Goal: Transaction & Acquisition: Purchase product/service

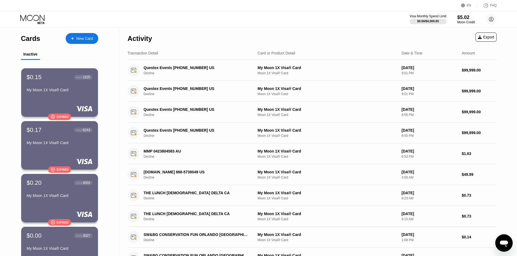
click at [85, 40] on div "New Card" at bounding box center [84, 38] width 17 height 5
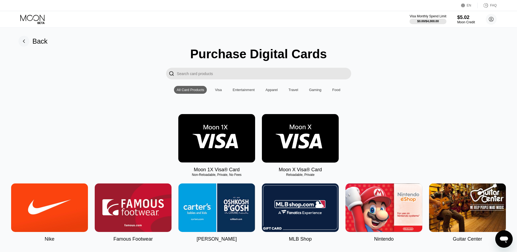
click at [215, 140] on img at bounding box center [216, 138] width 77 height 49
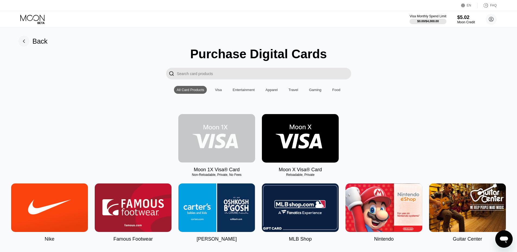
click at [222, 141] on img at bounding box center [216, 138] width 77 height 49
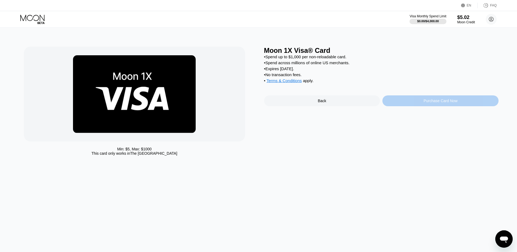
click at [409, 106] on div "Purchase Card Now" at bounding box center [440, 100] width 116 height 11
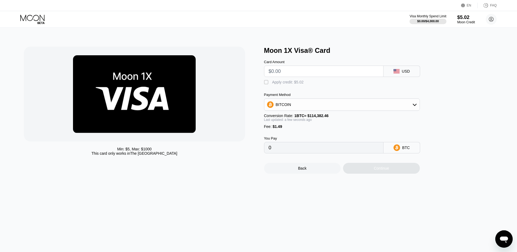
click at [266, 83] on div "" at bounding box center [266, 82] width 5 height 5
click at [290, 72] on input "text" at bounding box center [324, 71] width 110 height 11
type input "$50"
type input "0.00040627"
type input "$500"
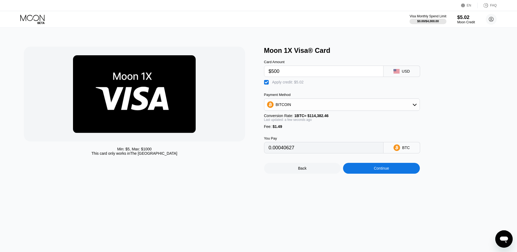
type input "0.00434044"
type input "$50"
type input "0.00040627"
type input "$5"
type input "0.00001285"
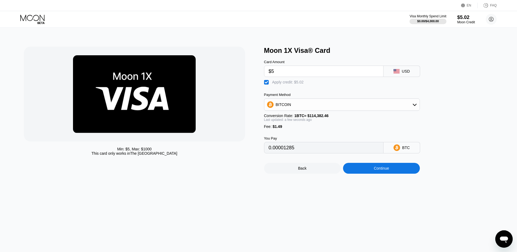
type input "$5"
click at [278, 107] on div "BITCOIN" at bounding box center [283, 105] width 15 height 4
click at [282, 131] on div "USDT on TRON" at bounding box center [342, 131] width 152 height 11
type input "1.48"
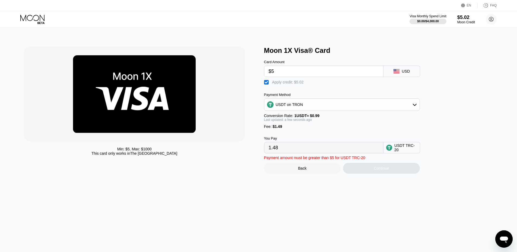
click at [292, 71] on input "$5" at bounding box center [324, 71] width 110 height 11
type input "$4"
type input "0.47"
type input "0.00"
type input "$4"
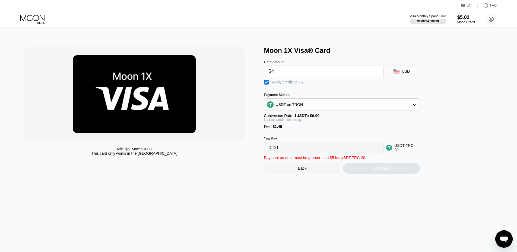
type input "0.47"
type input "0.00"
type input "$20"
type input "16.64"
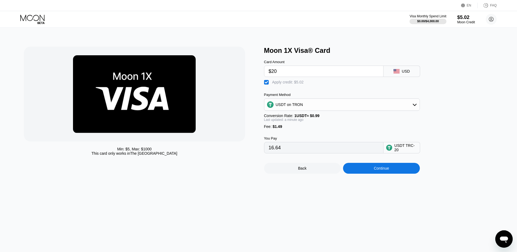
type input "$2"
type input "0.00"
type input "$10"
type input "6.54"
type input "$10"
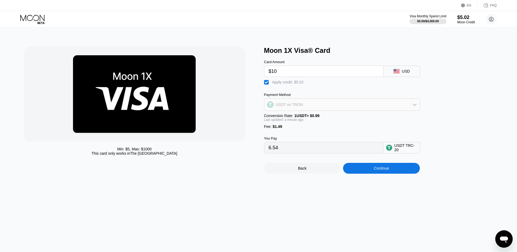
click at [277, 110] on div "USDT on TRON" at bounding box center [341, 104] width 155 height 11
click at [282, 122] on span "BITCOIN" at bounding box center [284, 119] width 15 height 4
click at [265, 82] on div "" at bounding box center [266, 82] width 5 height 5
click at [265, 82] on div "" at bounding box center [266, 82] width 5 height 5
type input "0.00005657"
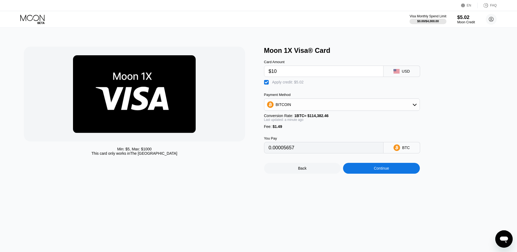
drag, startPoint x: 286, startPoint y: 75, endPoint x: 241, endPoint y: 75, distance: 45.3
click at [285, 75] on input "$10" at bounding box center [324, 71] width 110 height 11
click at [241, 75] on div "Min: $ 5 , Max: $ 1000 This card only works in The United States" at bounding box center [141, 110] width 235 height 127
drag, startPoint x: 277, startPoint y: 75, endPoint x: 236, endPoint y: 75, distance: 41.2
click at [240, 75] on div "Min: $ 5 , Max: $ 1000 This card only works in The United States Moon 1X Visa® …" at bounding box center [258, 110] width 469 height 127
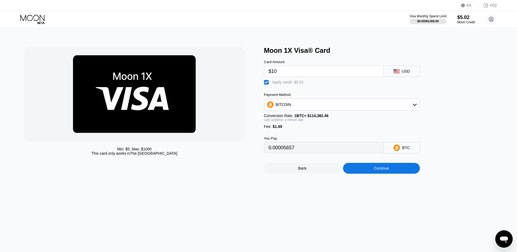
type input "$5"
type input "0.00001285"
click at [378, 171] on div "Continue" at bounding box center [381, 168] width 15 height 4
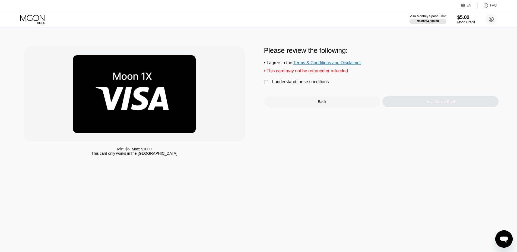
click at [278, 84] on div "I understand these conditions" at bounding box center [300, 81] width 57 height 5
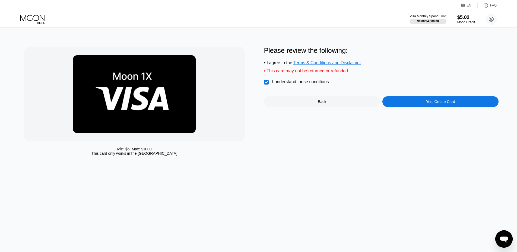
click at [426, 104] on div "Yes, Create Card" at bounding box center [440, 102] width 29 height 4
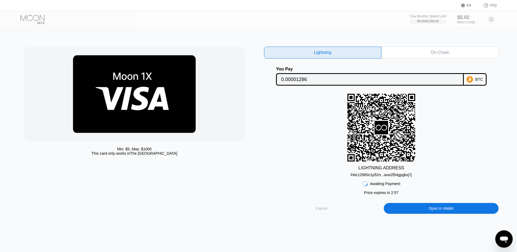
click at [345, 212] on div "Cancel" at bounding box center [321, 208] width 115 height 11
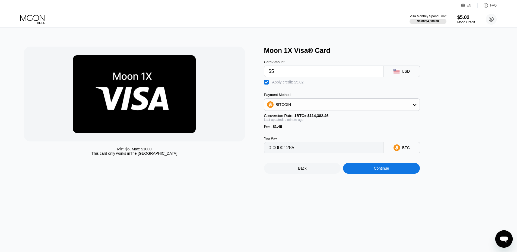
drag, startPoint x: 283, startPoint y: 70, endPoint x: 241, endPoint y: 73, distance: 42.4
click at [243, 72] on div "Min: $ 5 , Max: $ 1000 This card only works in The United States Moon 1X Visa® …" at bounding box center [258, 110] width 469 height 127
type input "$4"
type input "0.00000411"
type input "0"
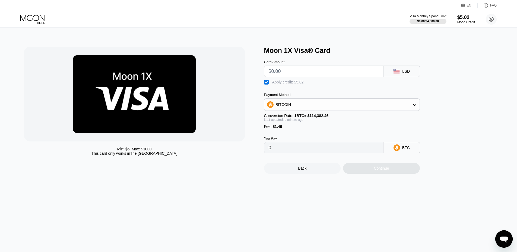
type input "$5"
type input "0.00001285"
click at [42, 21] on icon at bounding box center [32, 19] width 25 height 9
